Goal: Transaction & Acquisition: Purchase product/service

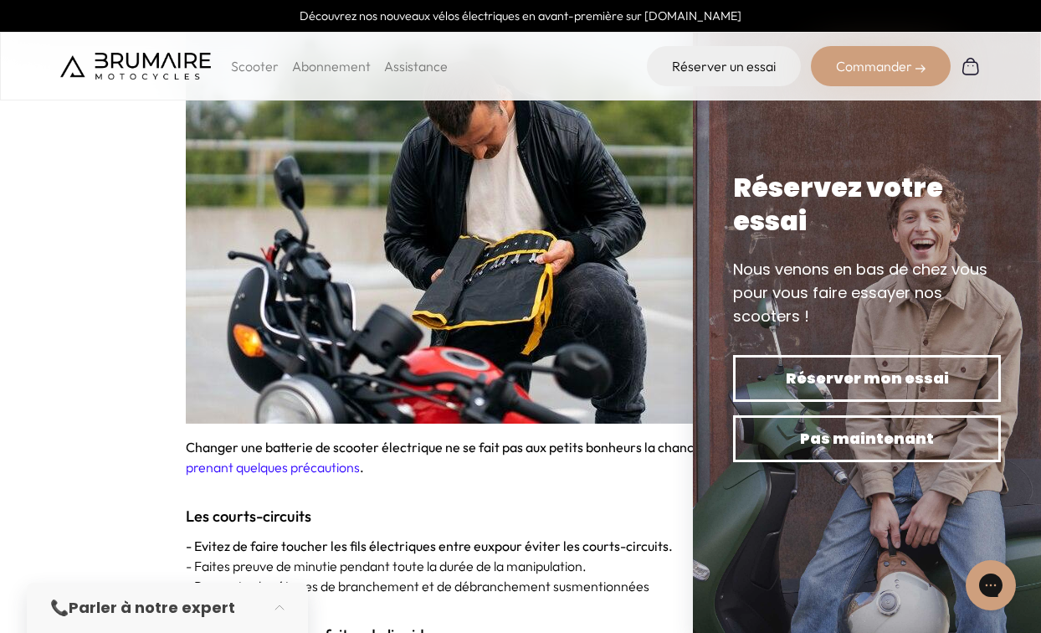
scroll to position [3303, 0]
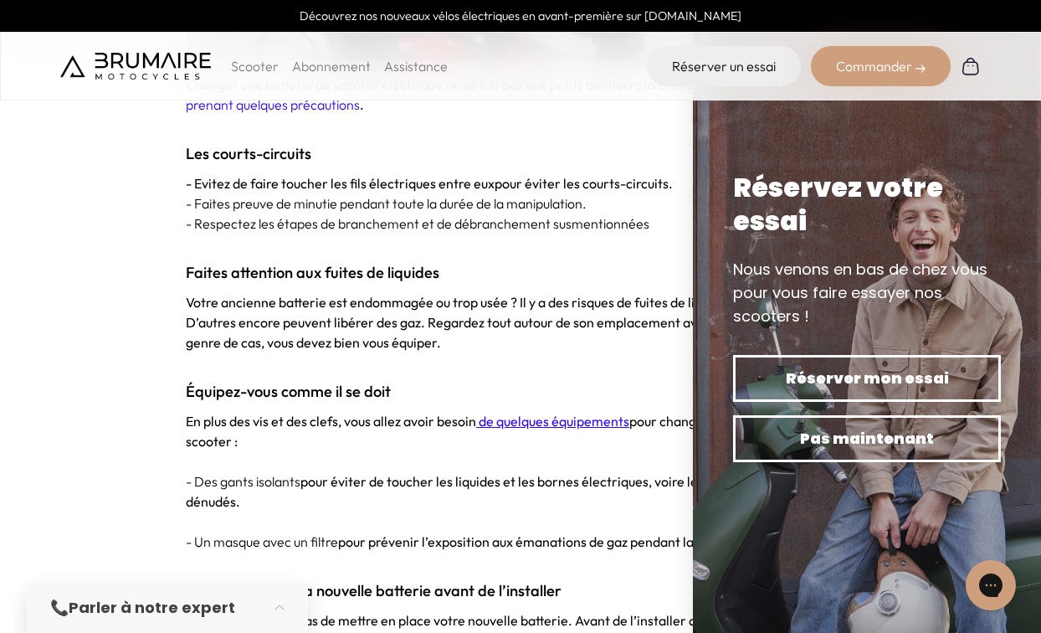
click at [587, 352] on p at bounding box center [521, 362] width 670 height 20
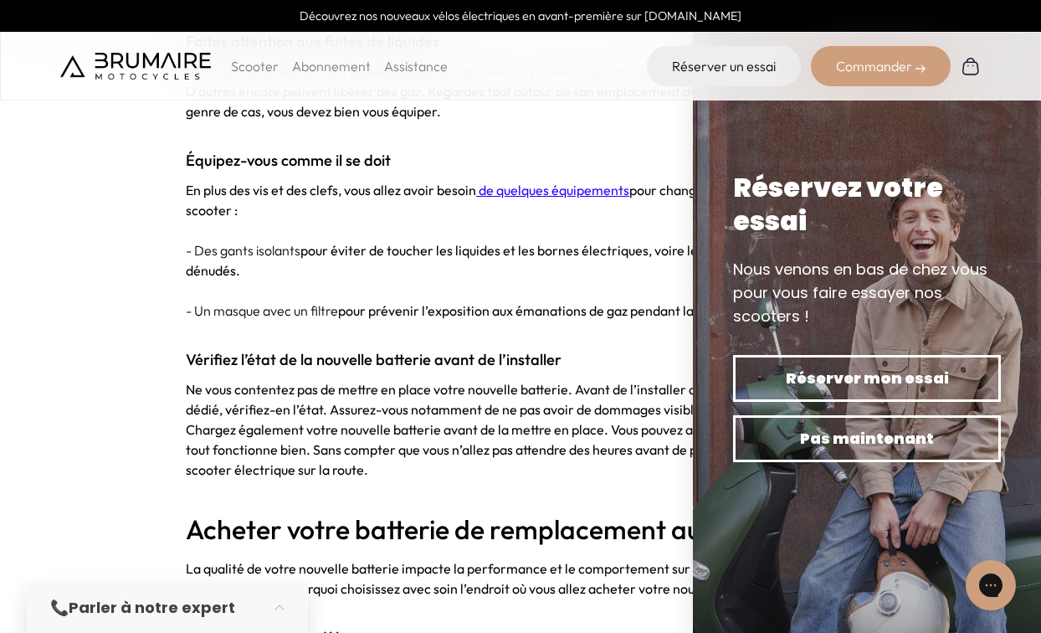
scroll to position [3819, 0]
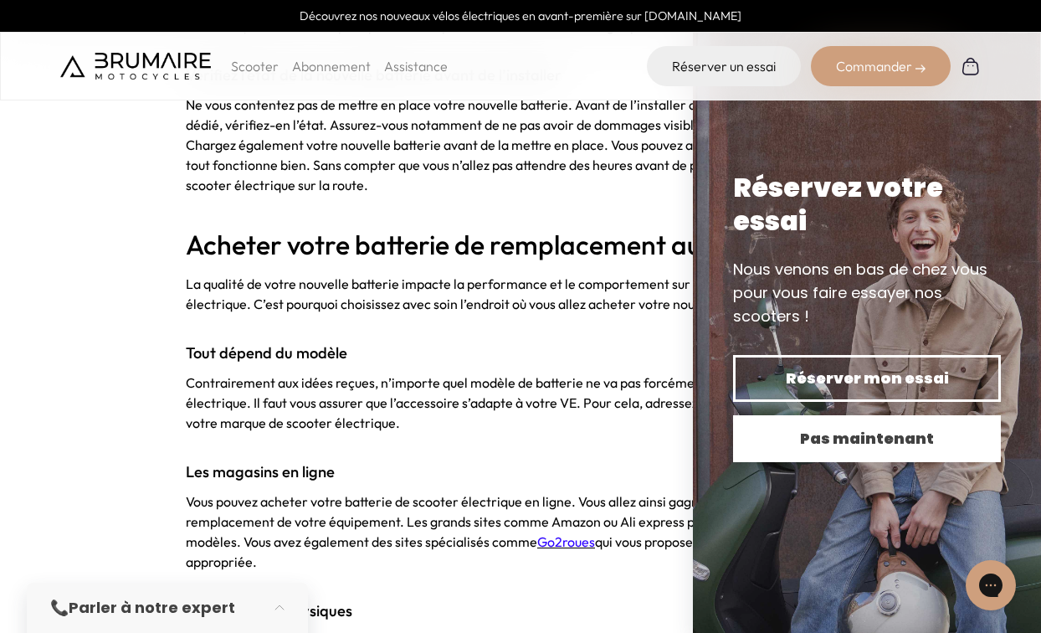
click at [798, 448] on span "Pas maintenant" at bounding box center [866, 438] width 209 height 23
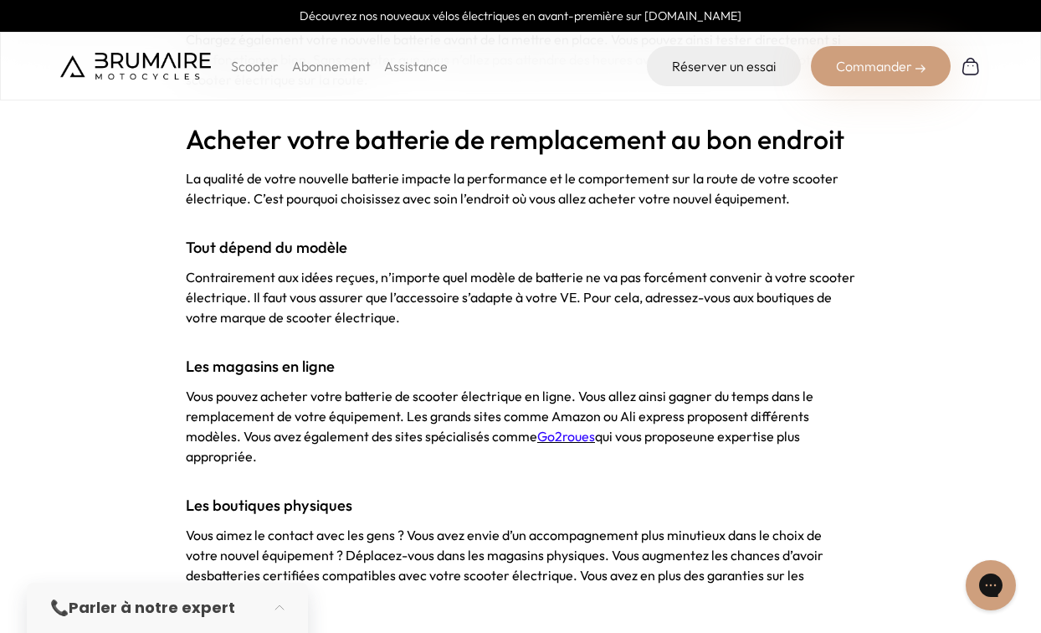
scroll to position [3939, 0]
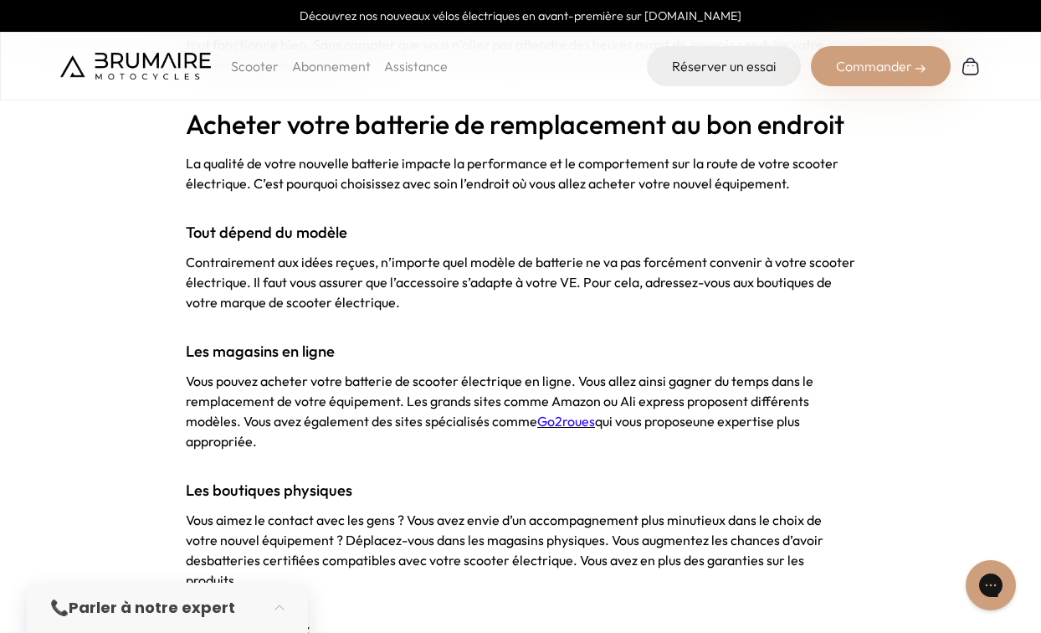
click at [568, 413] on span "Go2roues" at bounding box center [566, 421] width 58 height 17
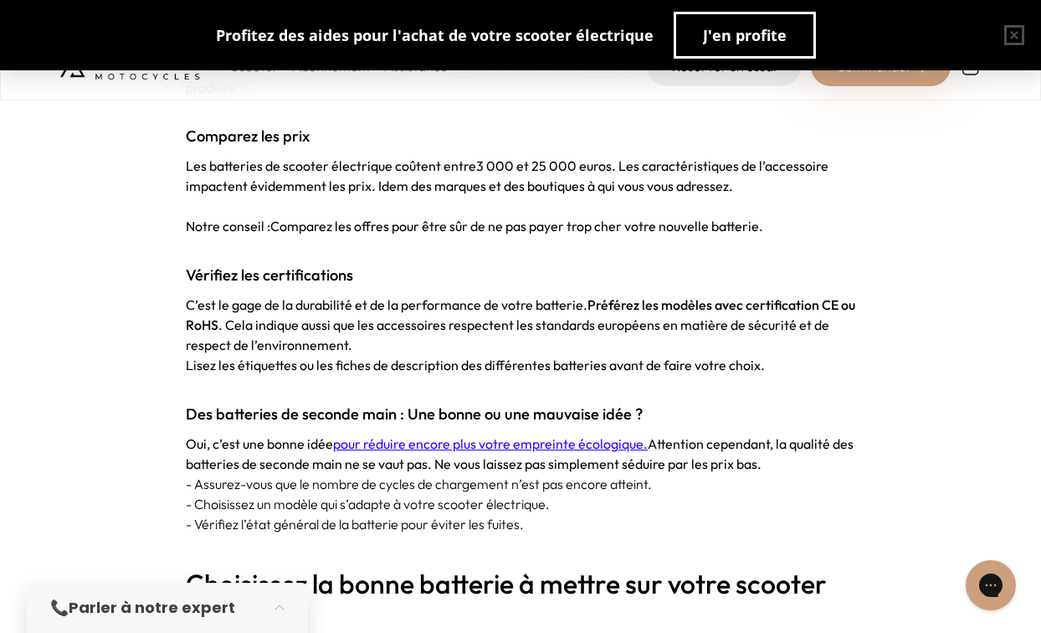
scroll to position [4463, 0]
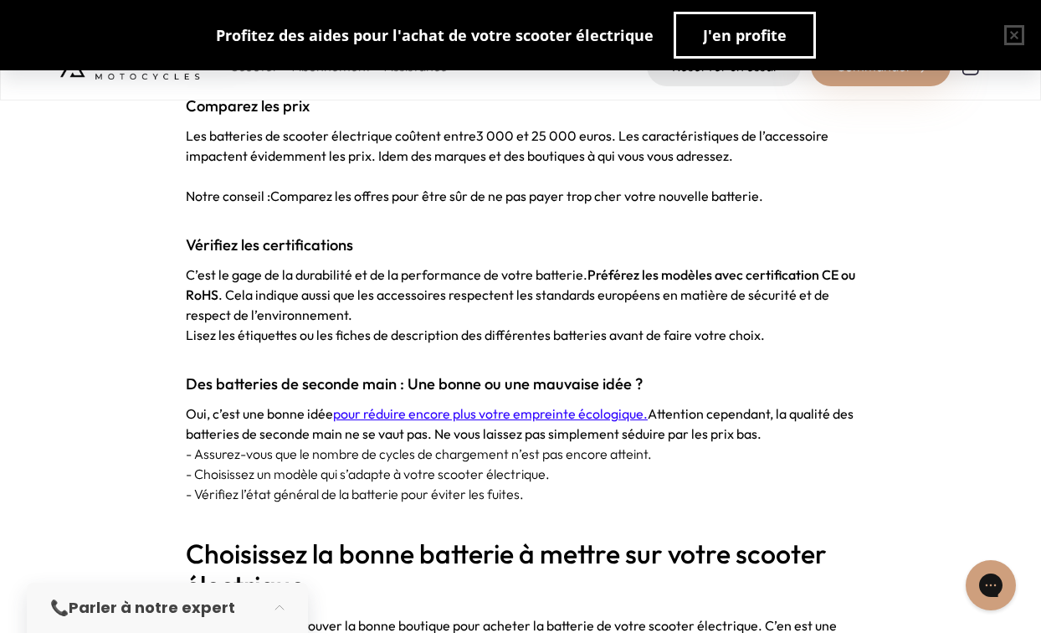
click at [521, 405] on span "pour réduire encore plus votre empreinte écologique." at bounding box center [490, 413] width 315 height 17
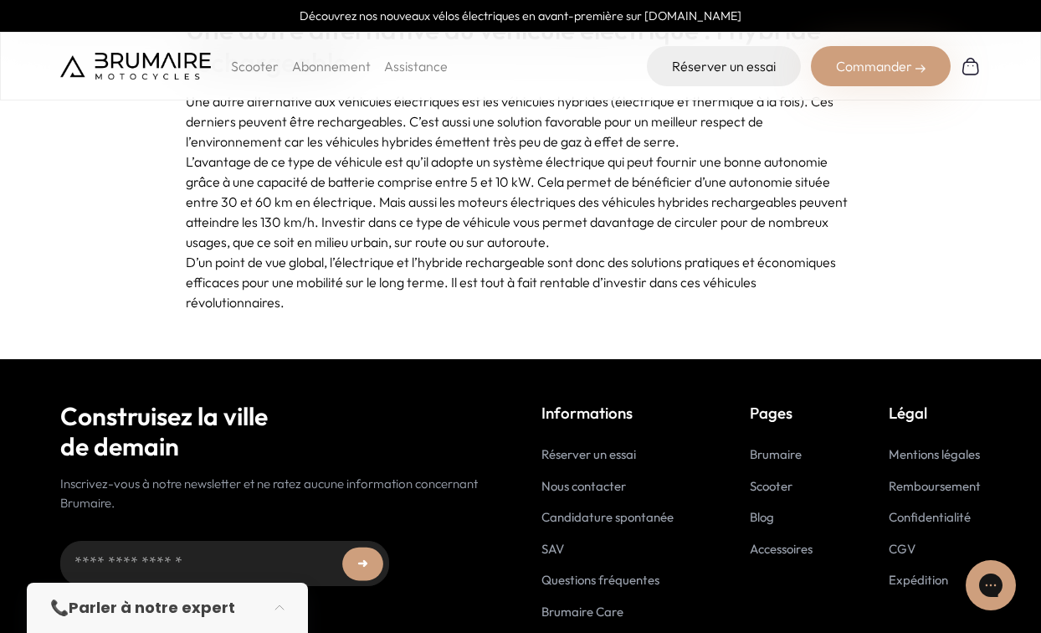
scroll to position [4399, 0]
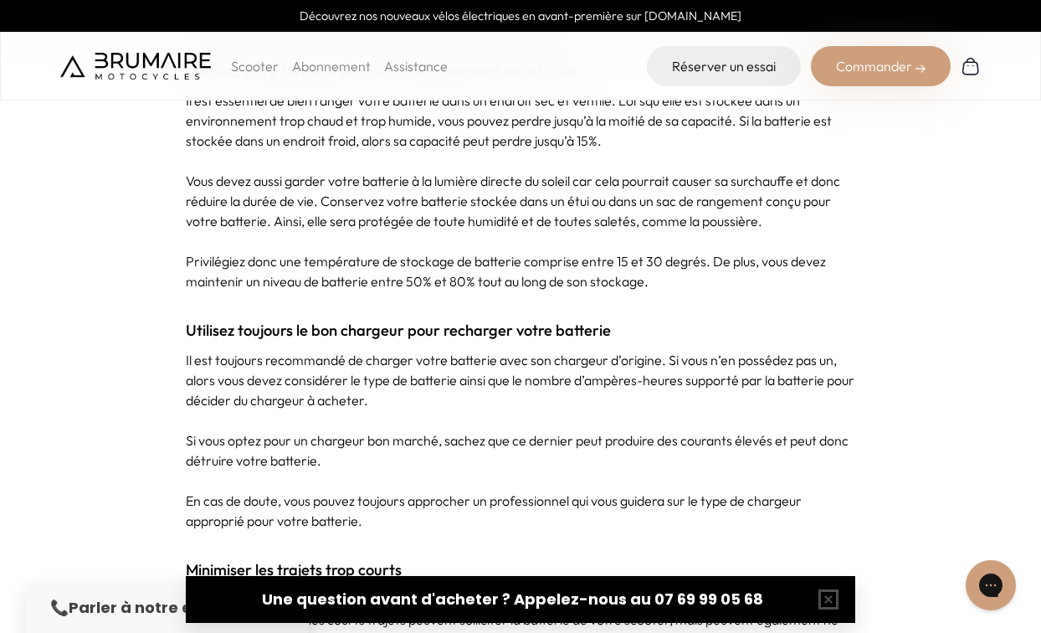
scroll to position [4702, 0]
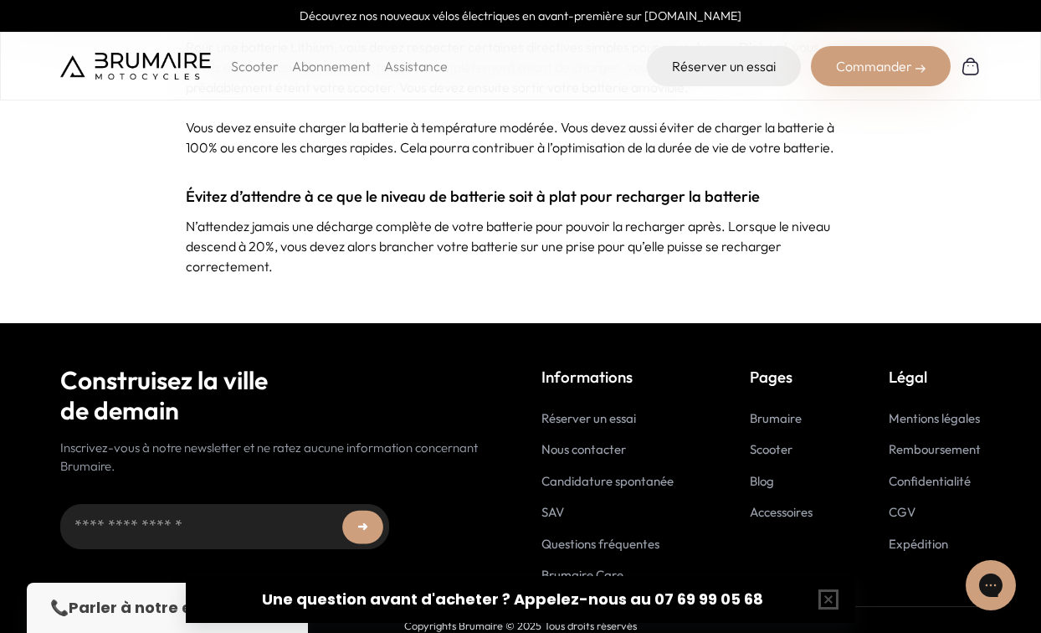
click at [249, 61] on p "Scooter" at bounding box center [255, 66] width 48 height 20
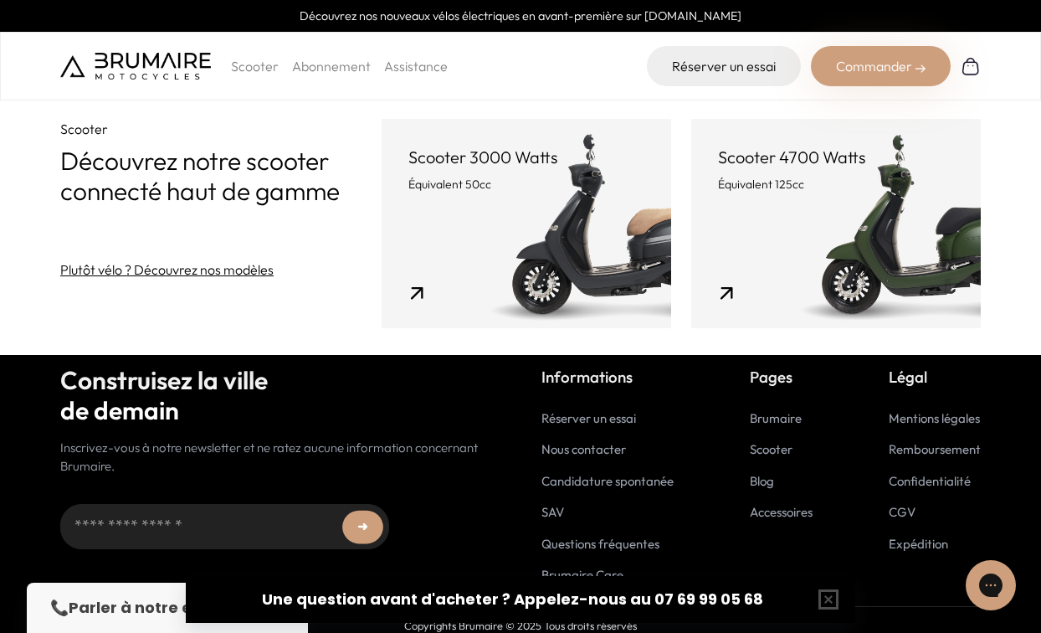
click at [382, 211] on link "Scooter 3000 Watts Équivalent 50cc" at bounding box center [527, 223] width 290 height 209
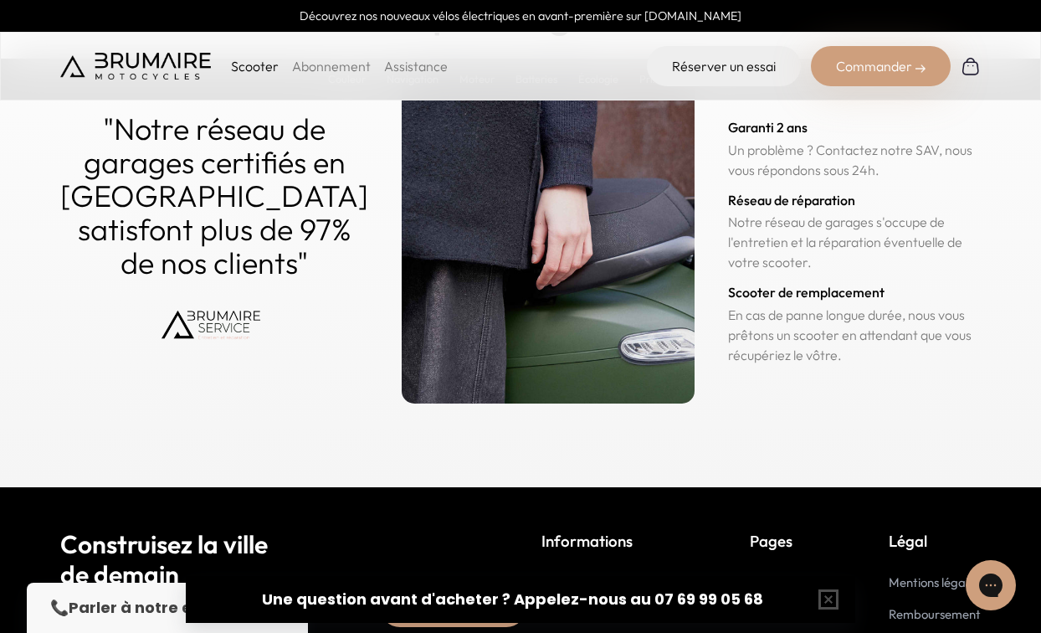
scroll to position [8374, 0]
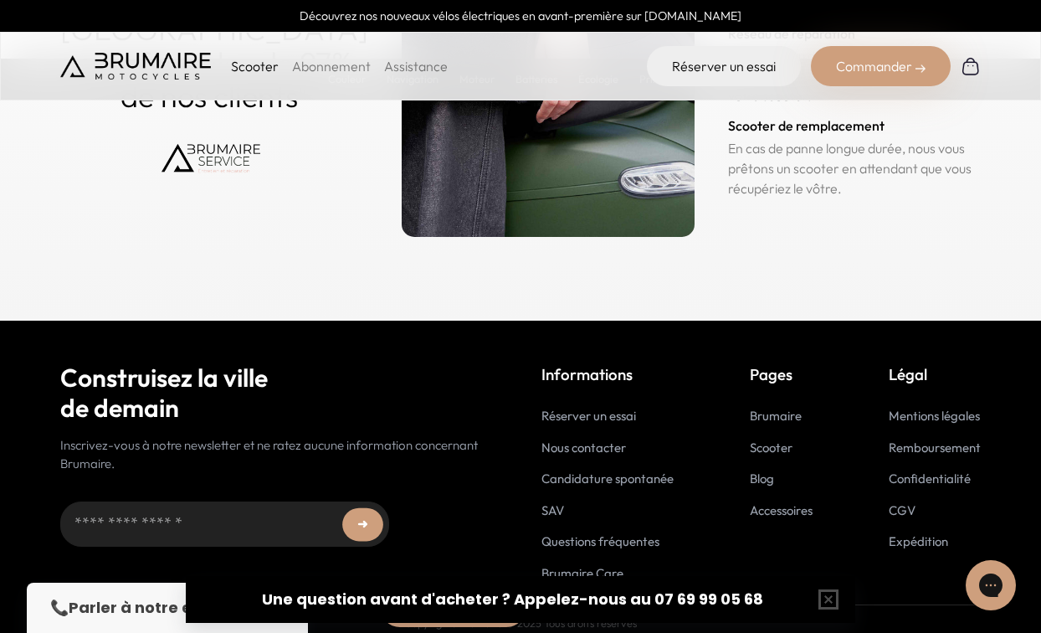
click at [773, 502] on link "Accessoires" at bounding box center [781, 510] width 63 height 16
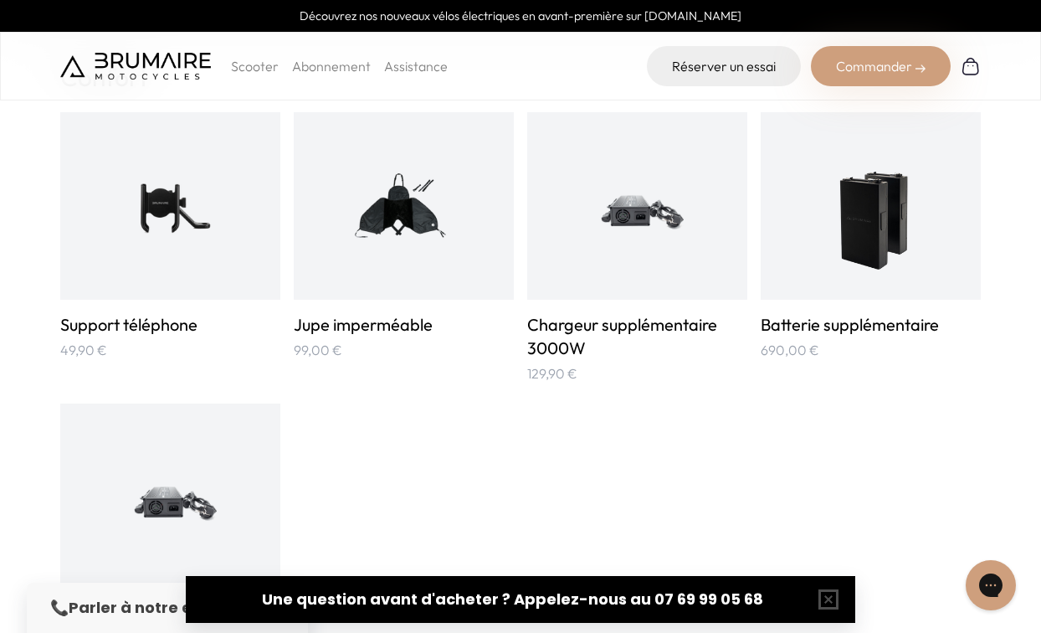
click at [873, 213] on img at bounding box center [871, 205] width 110 height 147
click at [796, 353] on p "690,00 €" at bounding box center [871, 350] width 220 height 20
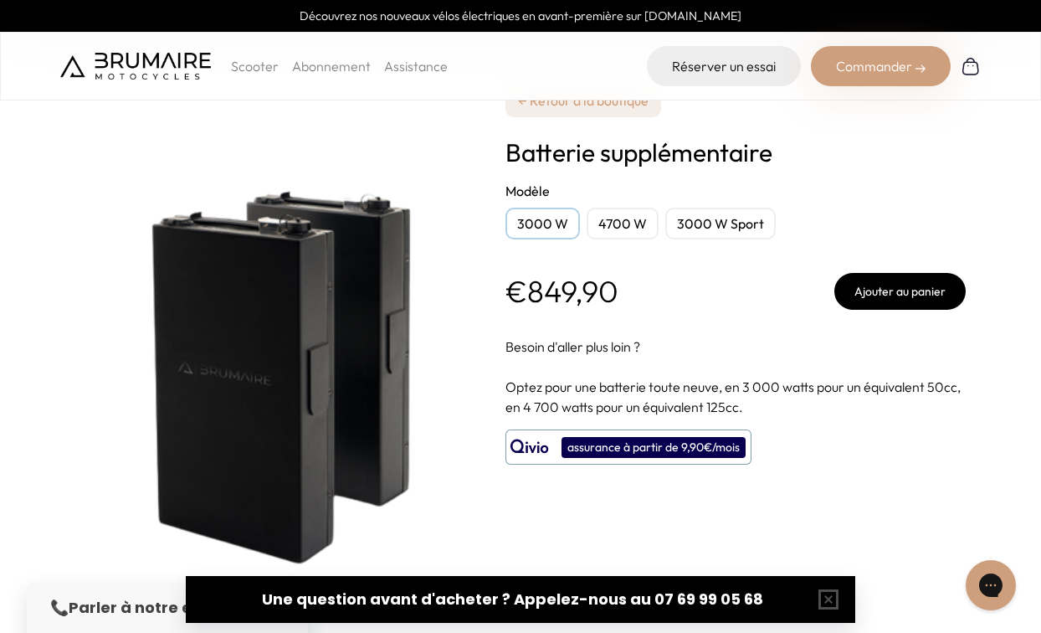
click at [529, 222] on div "3000 W" at bounding box center [543, 224] width 74 height 32
click at [632, 225] on div "4700 W" at bounding box center [623, 224] width 72 height 32
click at [519, 228] on div "3000 W" at bounding box center [543, 224] width 74 height 32
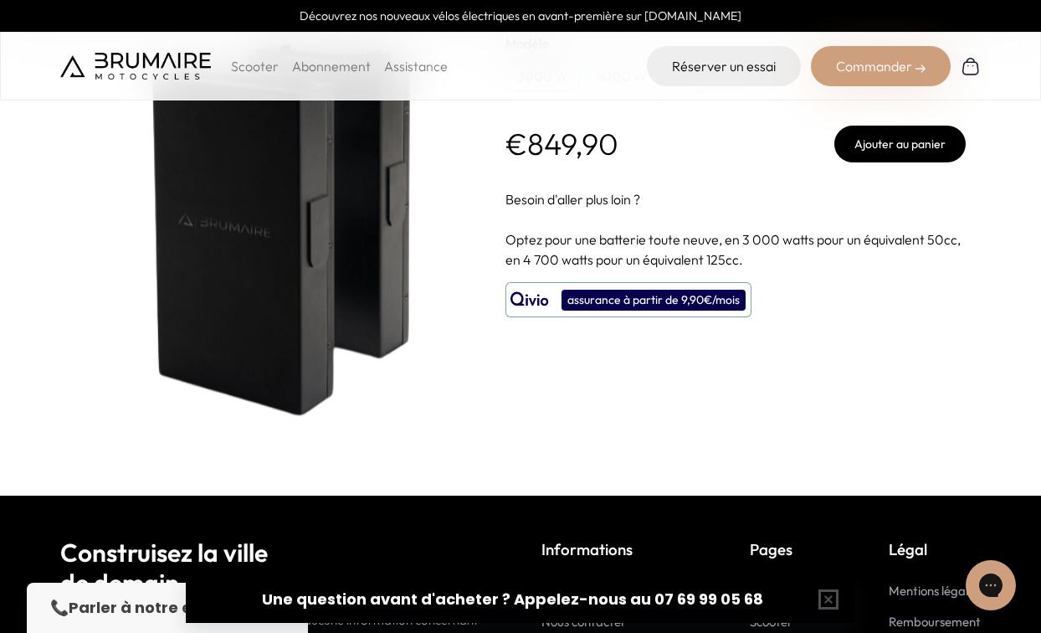
scroll to position [305, 0]
